Goal: Book appointment/travel/reservation

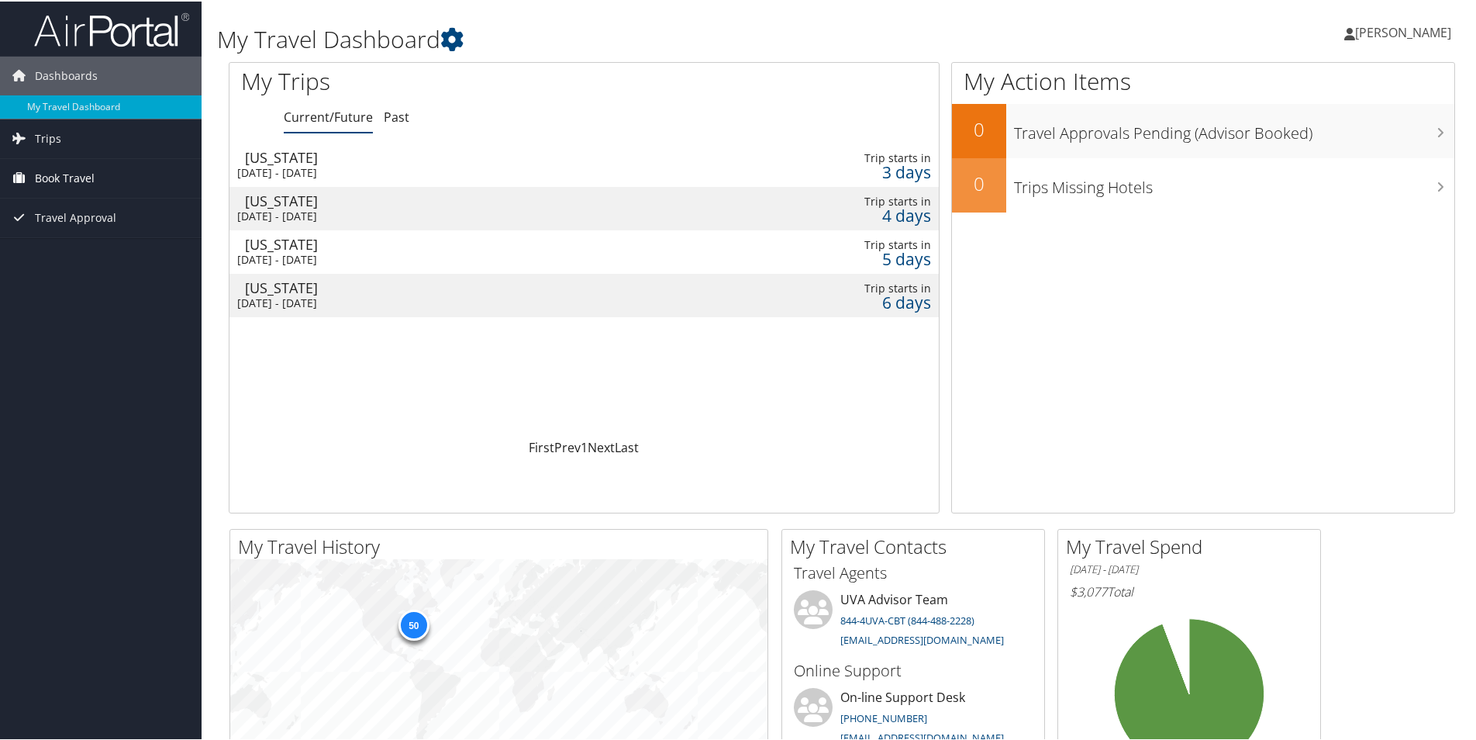
click at [135, 188] on link "Book Travel" at bounding box center [101, 176] width 202 height 39
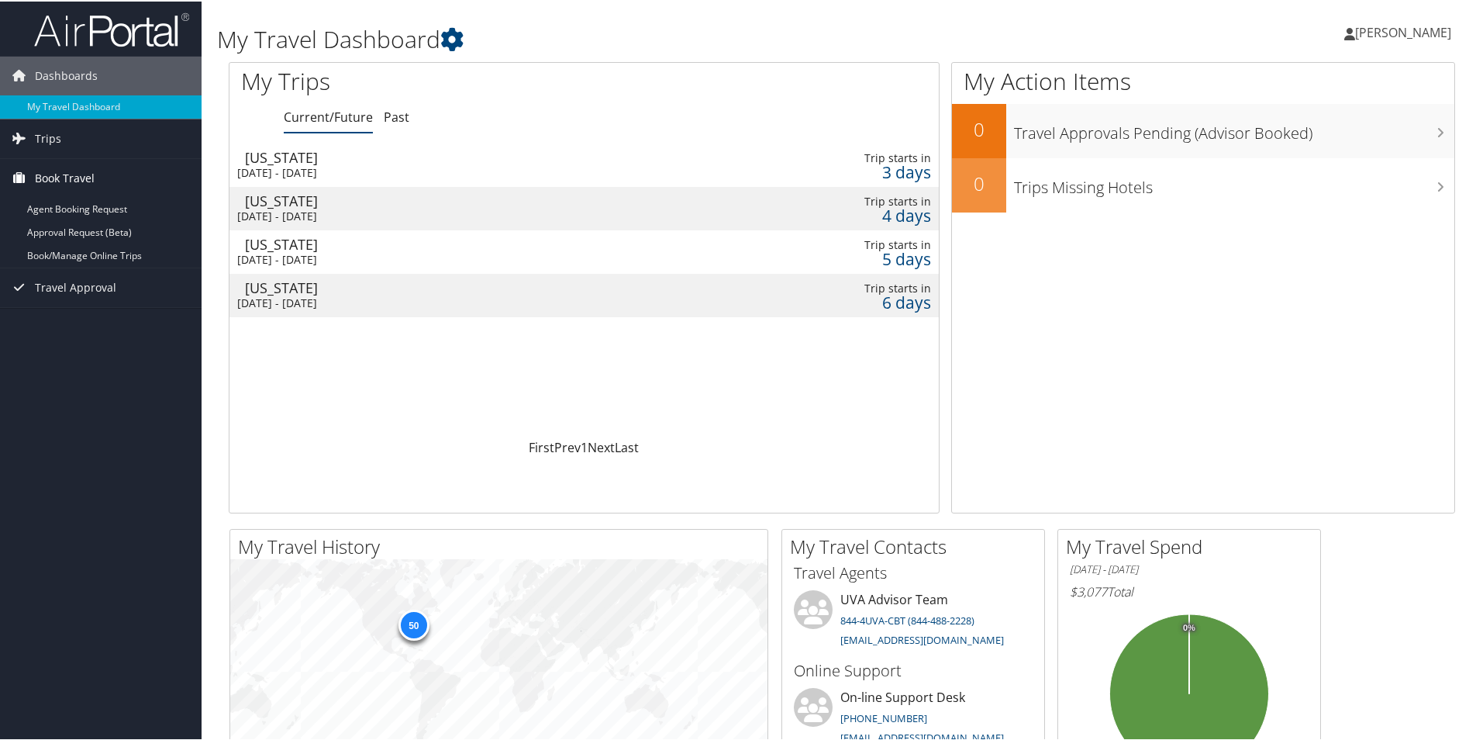
click at [84, 177] on span "Book Travel" at bounding box center [65, 176] width 60 height 39
click at [95, 174] on link "Book Travel" at bounding box center [101, 176] width 202 height 39
click at [121, 258] on link "Book/Manage Online Trips" at bounding box center [101, 254] width 202 height 23
